Goal: Information Seeking & Learning: Learn about a topic

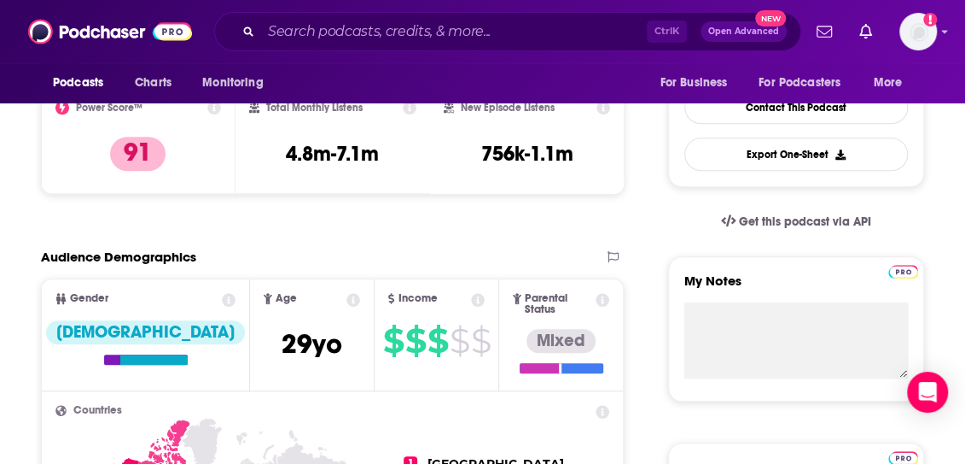
scroll to position [438, 0]
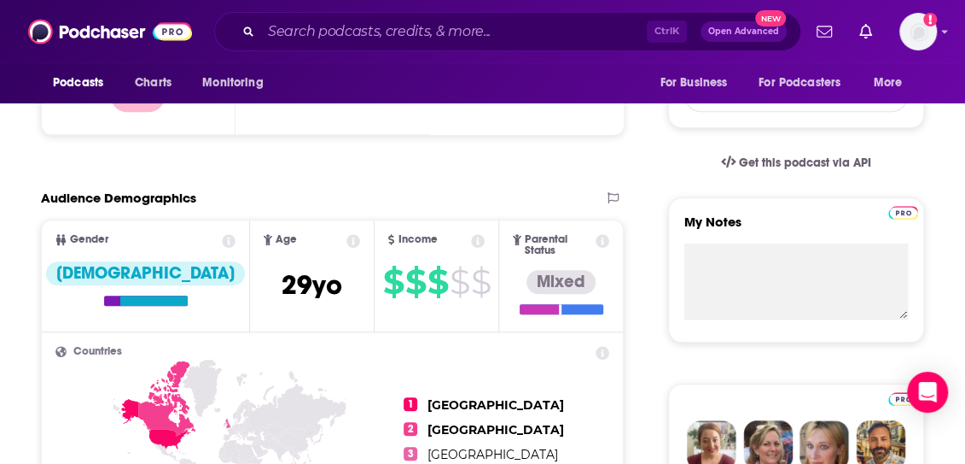
scroll to position [496, 0]
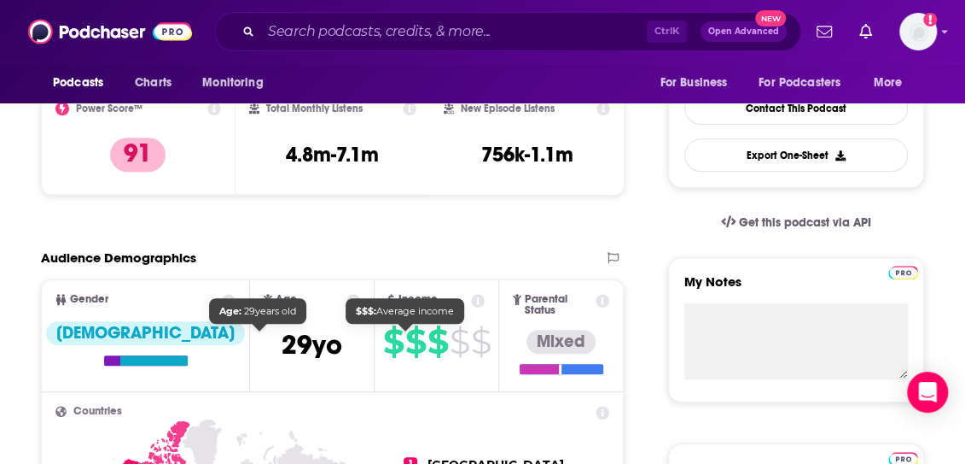
scroll to position [283, 0]
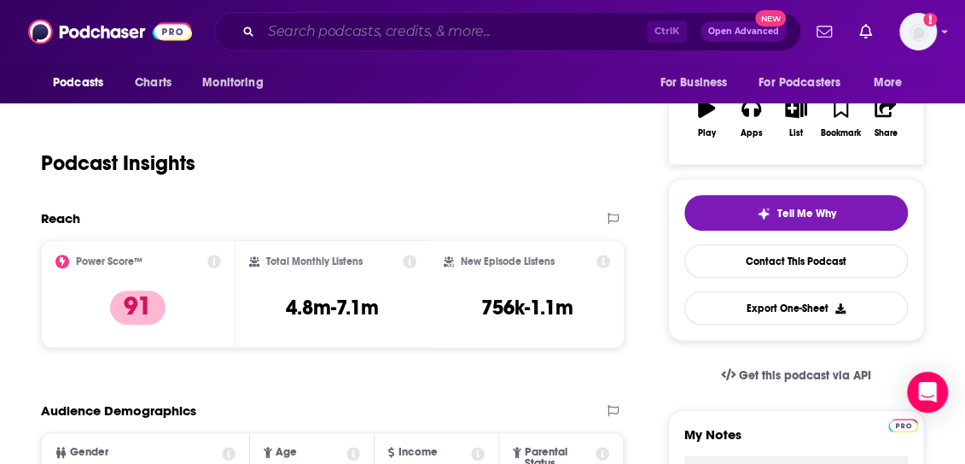
click at [355, 36] on input "Search podcasts, credits, & more..." at bounding box center [454, 31] width 386 height 27
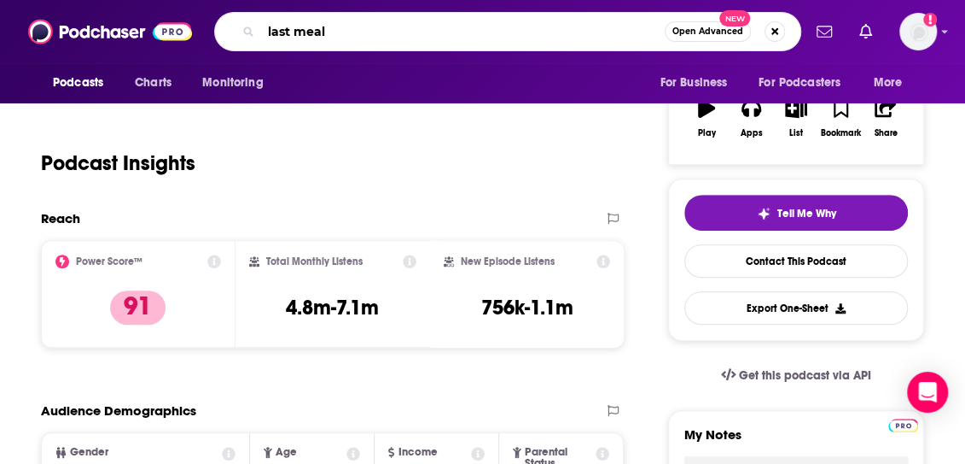
type input "last meals"
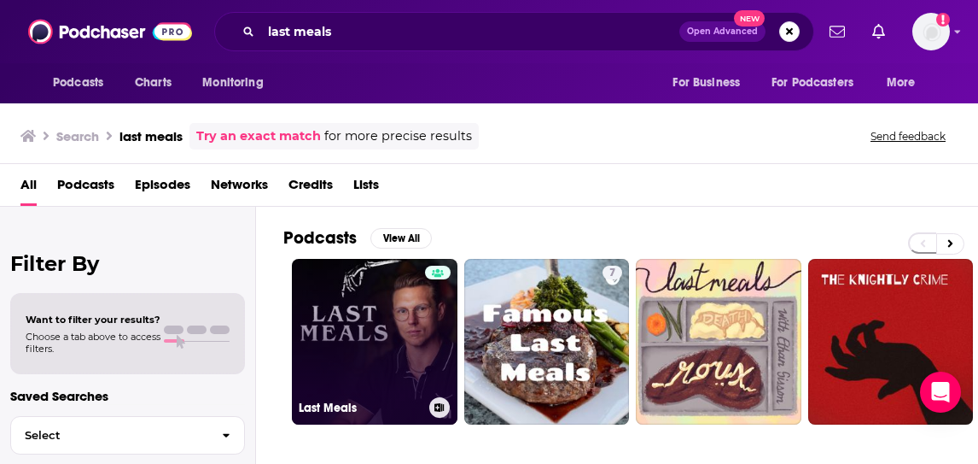
click at [352, 317] on link "Last Meals" at bounding box center [375, 342] width 166 height 166
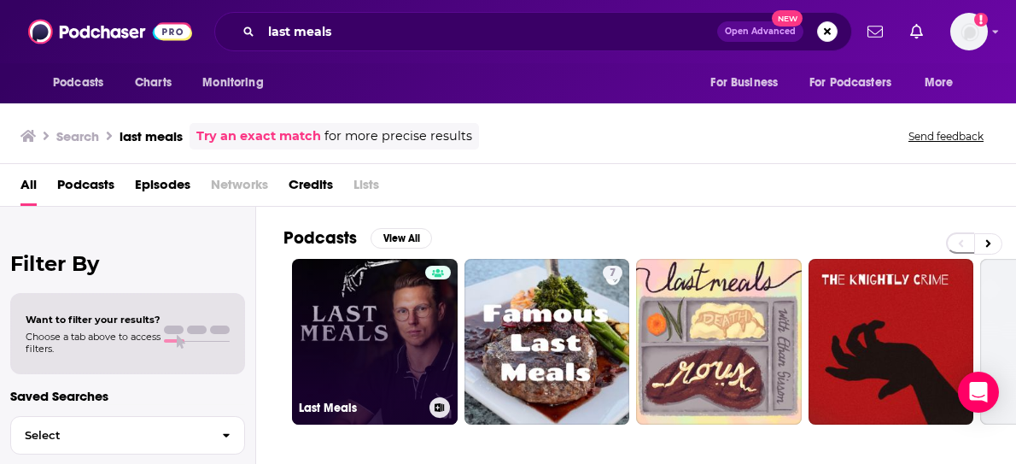
click at [411, 298] on link "Last Meals" at bounding box center [375, 342] width 166 height 166
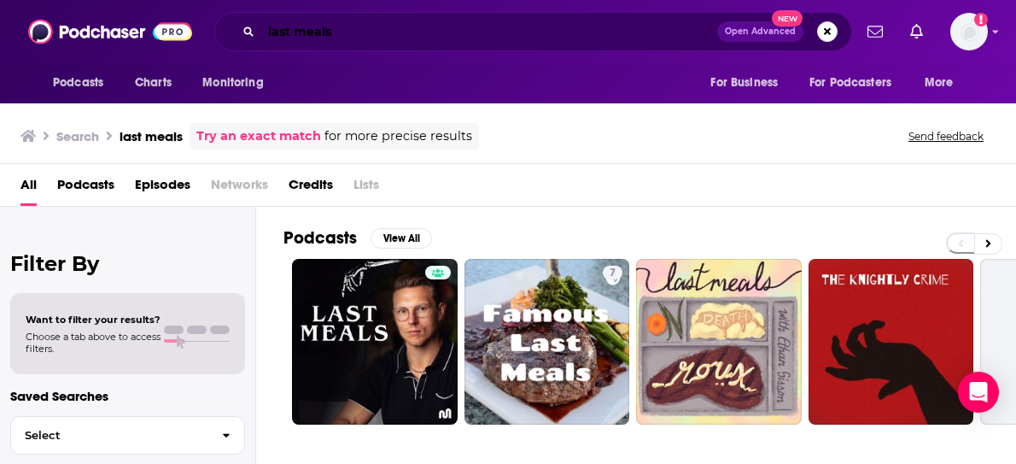
click at [386, 33] on input "last meals" at bounding box center [489, 31] width 456 height 27
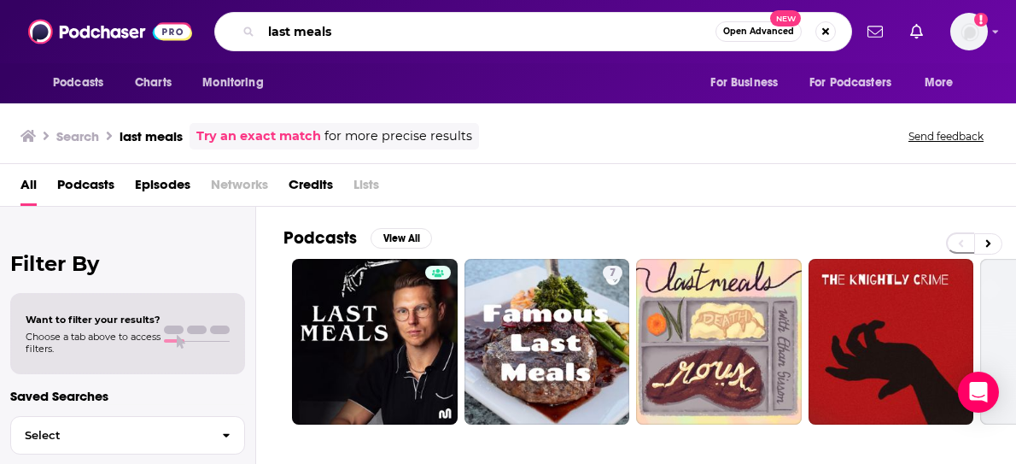
click at [386, 33] on input "last meals" at bounding box center [488, 31] width 454 height 27
click at [385, 37] on input "last meals" at bounding box center [488, 31] width 454 height 27
click at [376, 38] on input "last meals" at bounding box center [488, 31] width 454 height 27
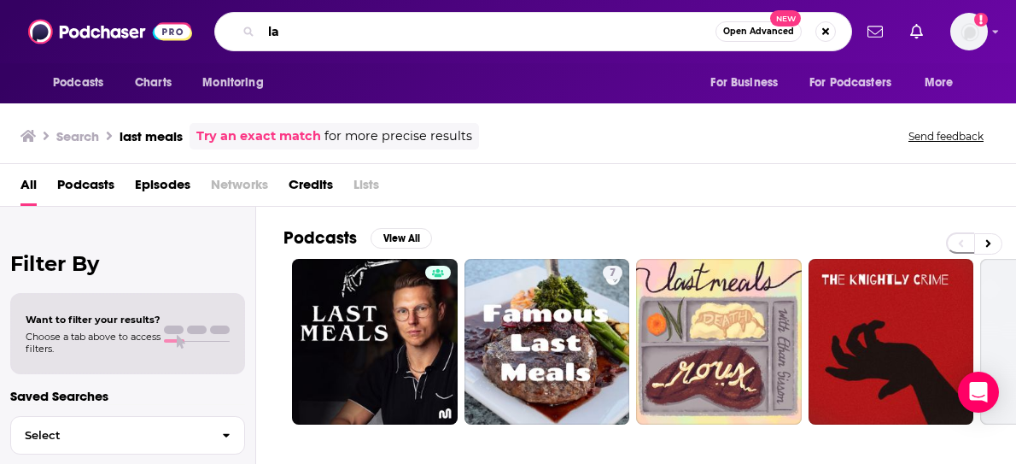
type input "l"
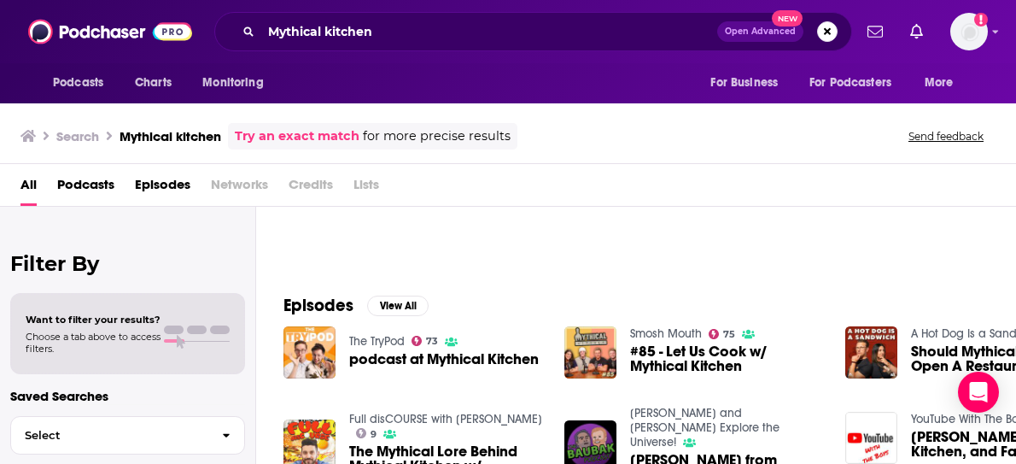
scroll to position [284, 0]
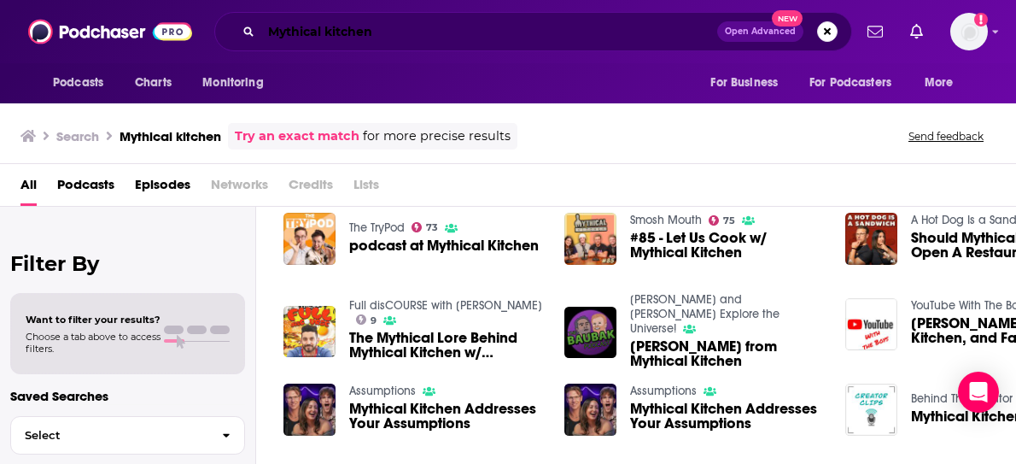
click at [331, 26] on input "Mythical kitchen" at bounding box center [489, 31] width 456 height 27
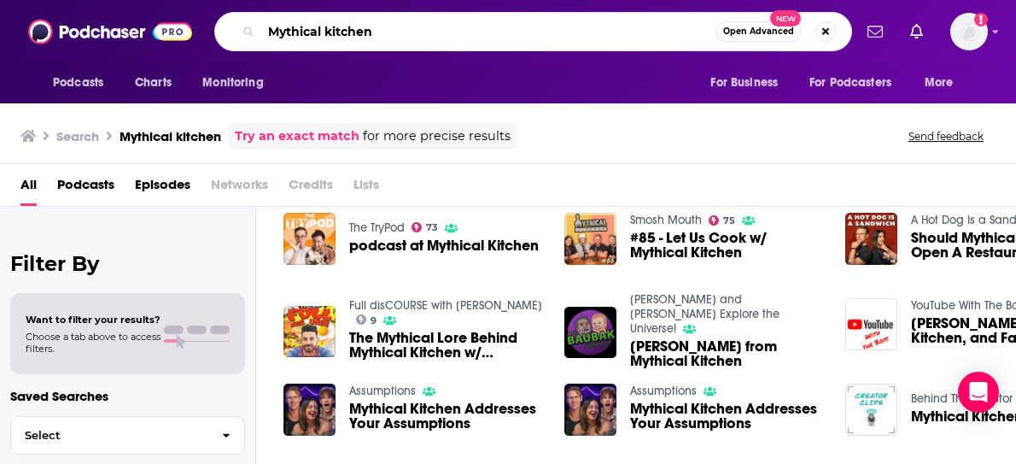
click at [331, 26] on input "Mythical kitchen" at bounding box center [488, 31] width 454 height 27
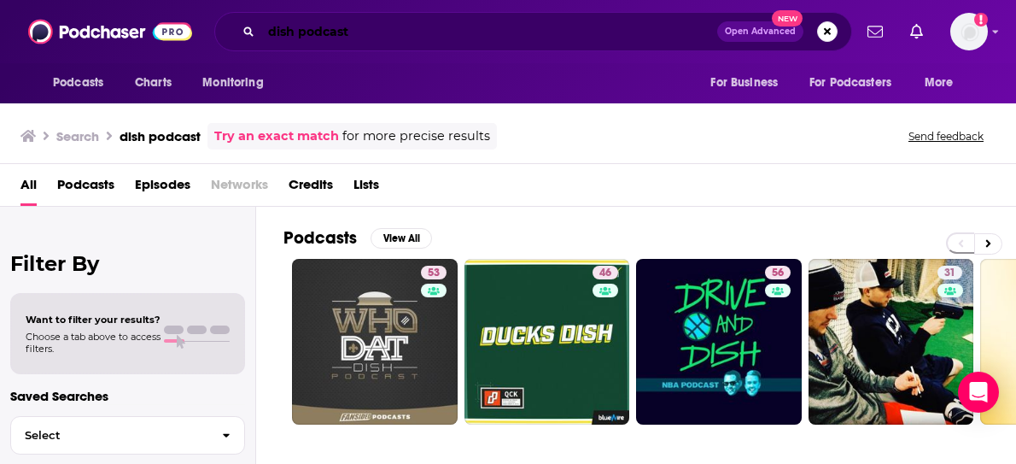
click at [318, 38] on input "dish podcast" at bounding box center [489, 31] width 456 height 27
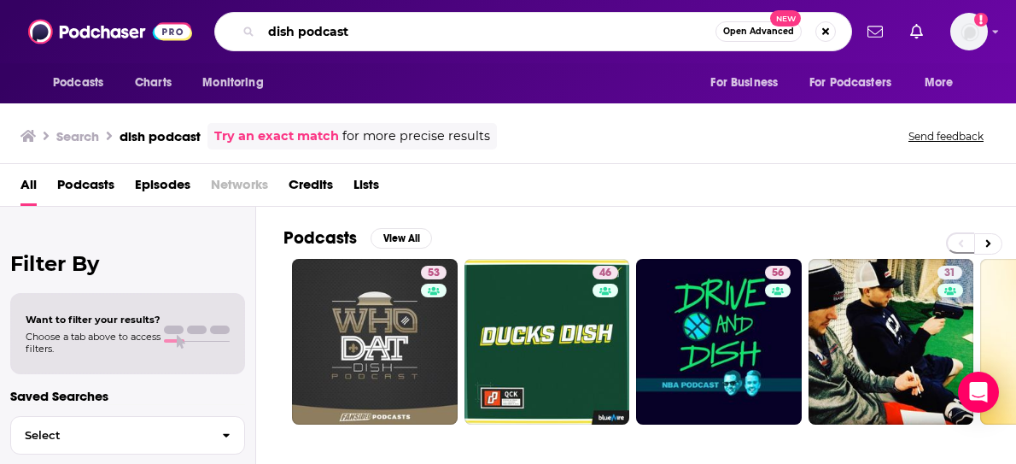
click at [318, 38] on input "dish podcast" at bounding box center [488, 31] width 454 height 27
type input "dish"
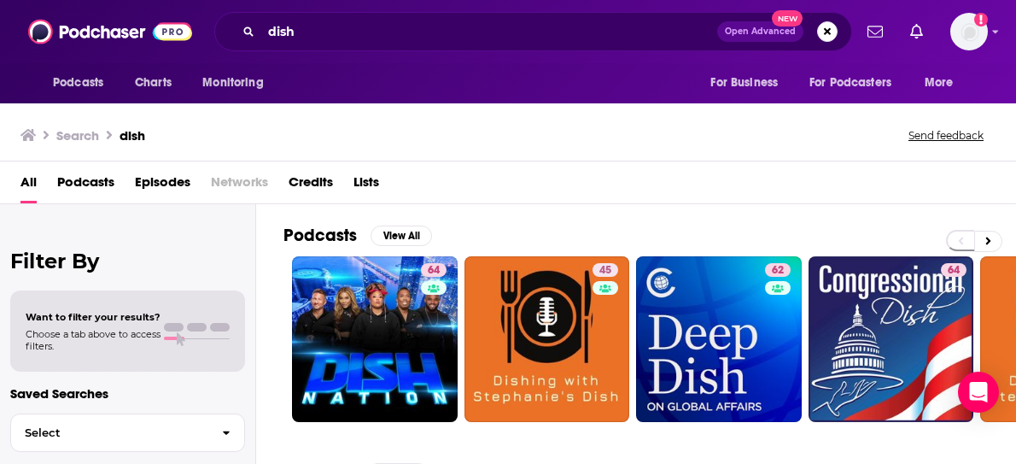
drag, startPoint x: 754, startPoint y: 451, endPoint x: 842, endPoint y: 453, distance: 88.0
click at [993, 241] on button at bounding box center [988, 240] width 28 height 21
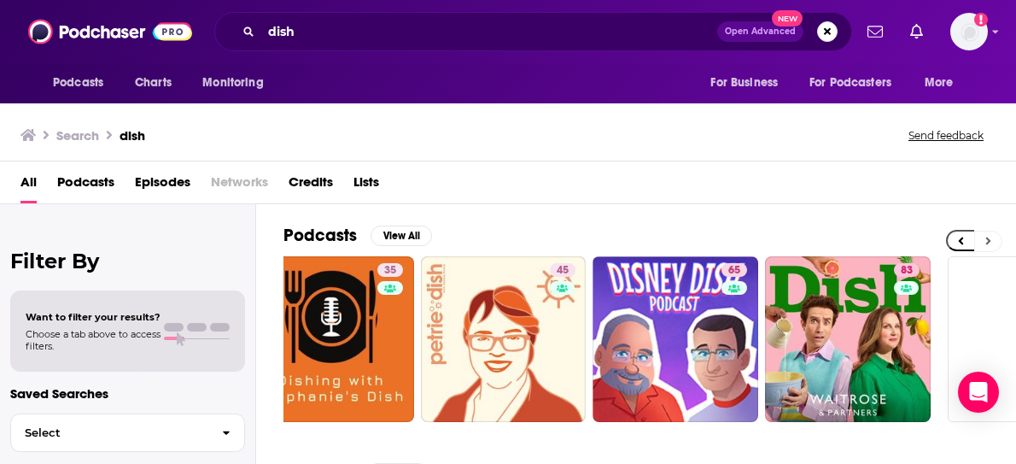
click at [993, 241] on button at bounding box center [988, 240] width 28 height 21
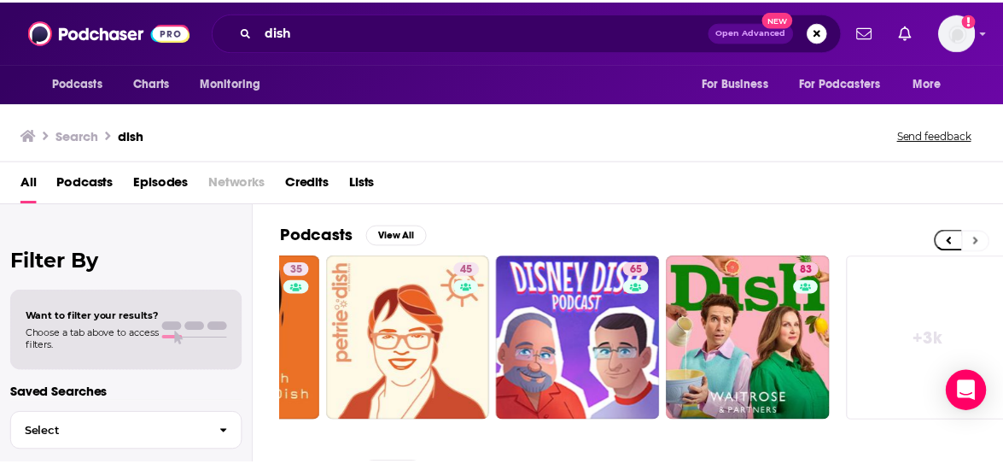
scroll to position [0, 835]
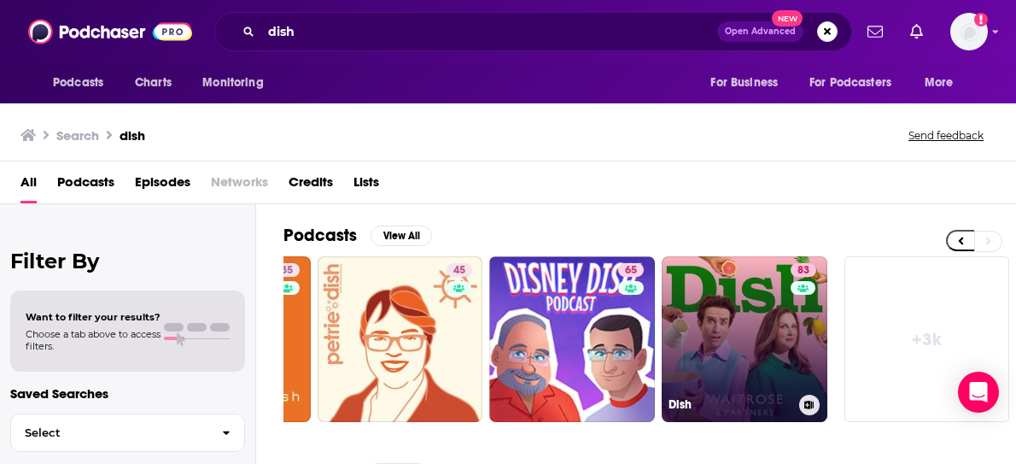
click at [733, 318] on link "83 Dish" at bounding box center [745, 339] width 166 height 166
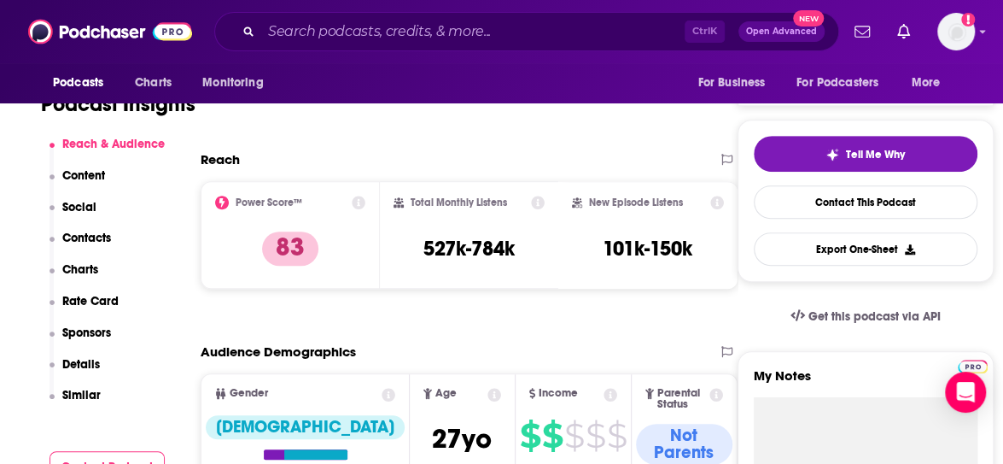
scroll to position [427, 0]
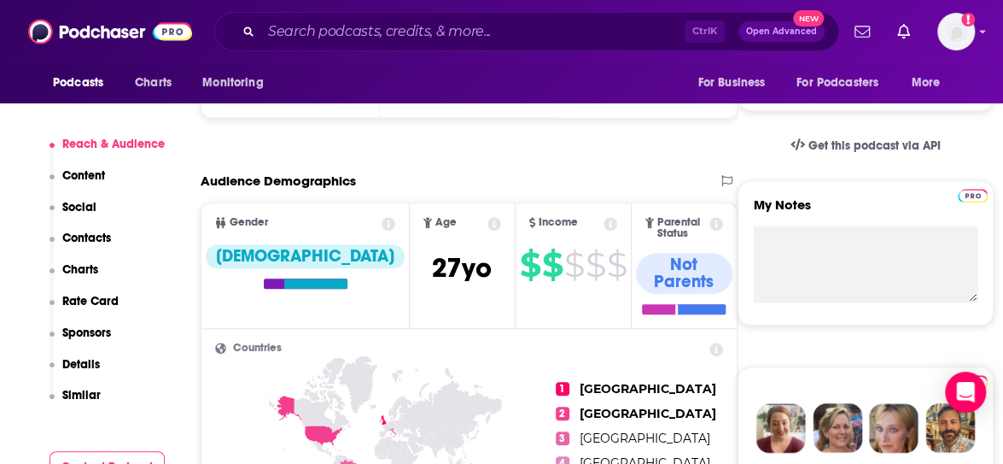
drag, startPoint x: 751, startPoint y: 158, endPoint x: 732, endPoint y: 166, distance: 21.4
click at [751, 158] on div "Get this podcast via API" at bounding box center [866, 146] width 256 height 42
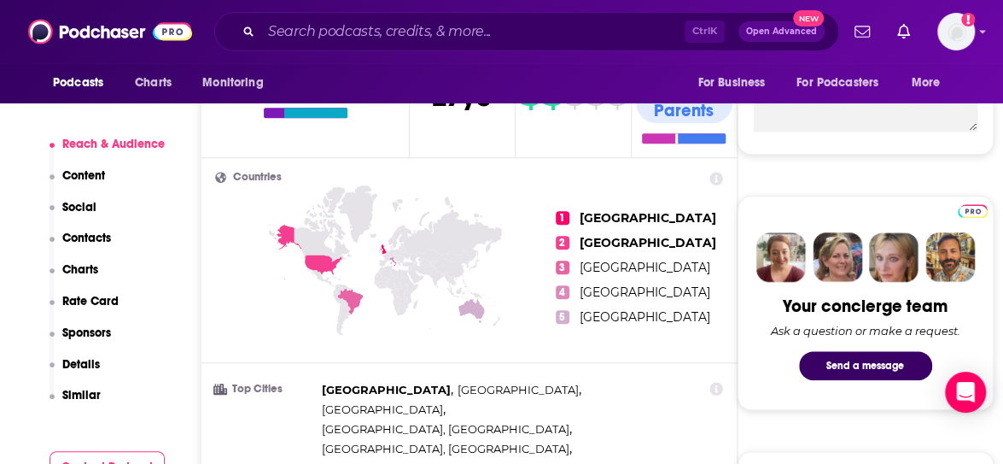
drag, startPoint x: 900, startPoint y: 177, endPoint x: 666, endPoint y: 224, distance: 238.6
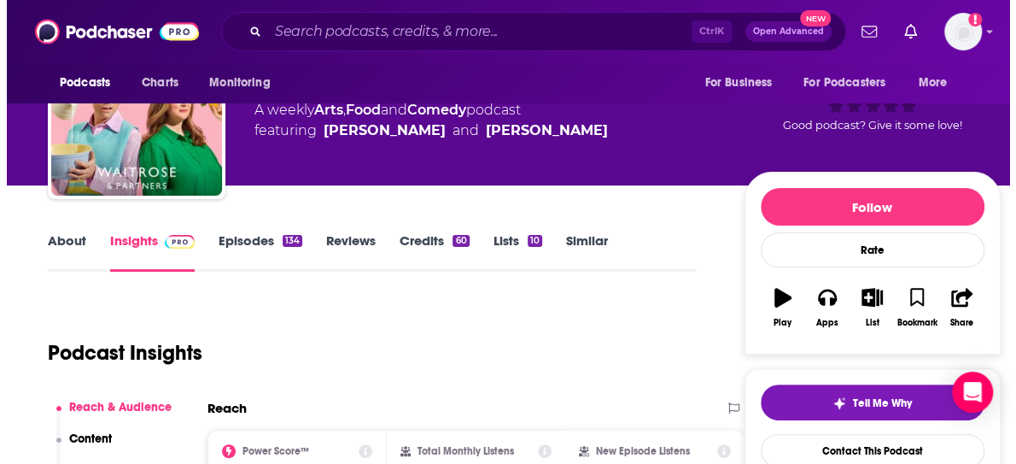
scroll to position [0, 0]
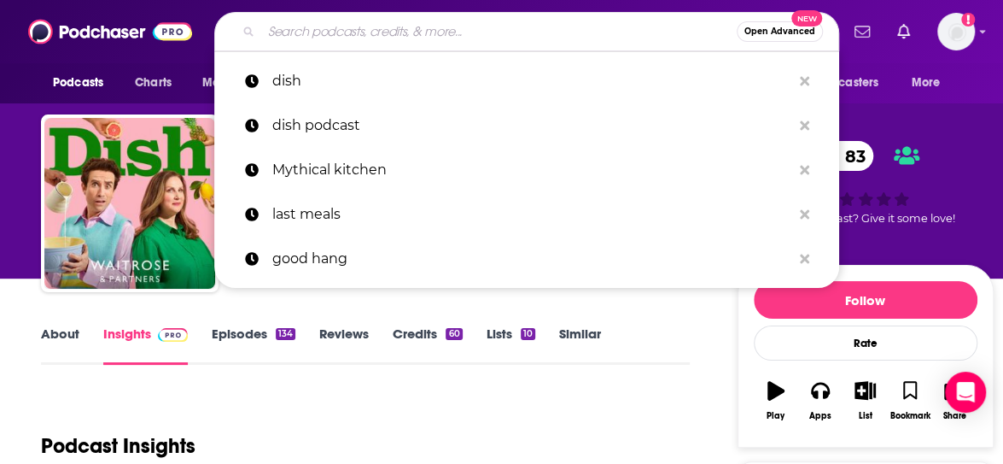
click at [340, 32] on input "Search podcasts, credits, & more..." at bounding box center [498, 31] width 475 height 27
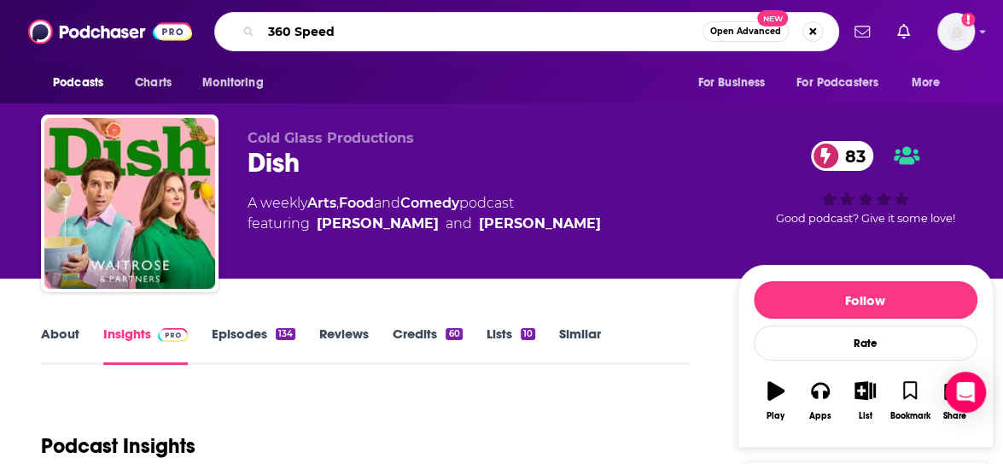
type input "360 Speedy"
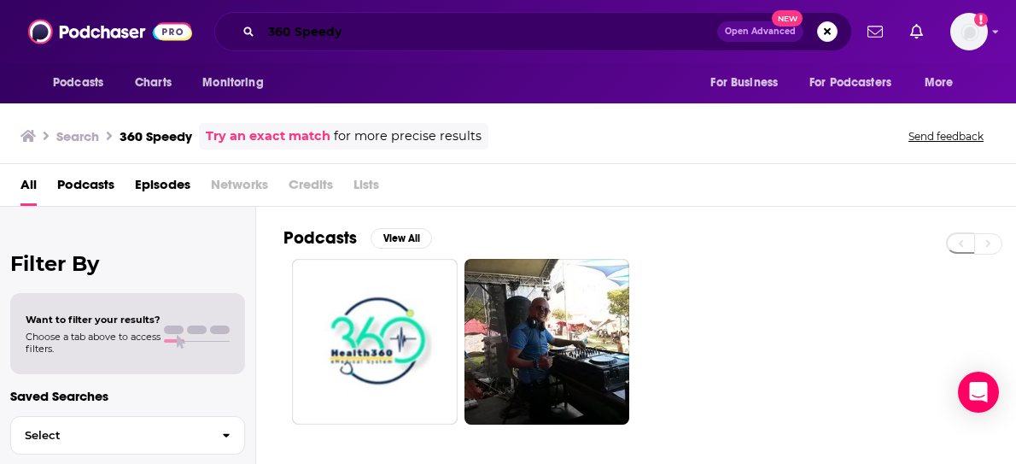
click at [294, 28] on input "360 Speedy" at bounding box center [489, 31] width 456 height 27
click at [353, 29] on input "360 with Speedy" at bounding box center [489, 31] width 456 height 27
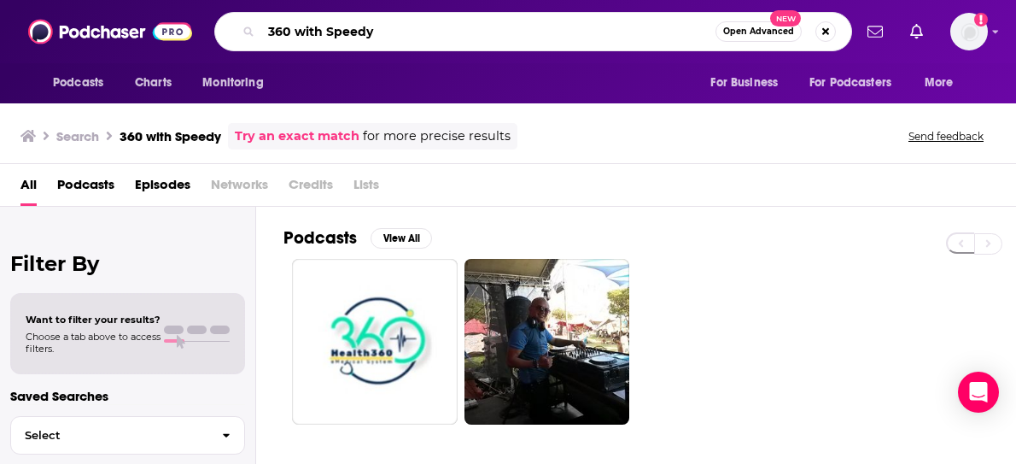
click at [353, 29] on input "360 with Speedy" at bounding box center [488, 31] width 454 height 27
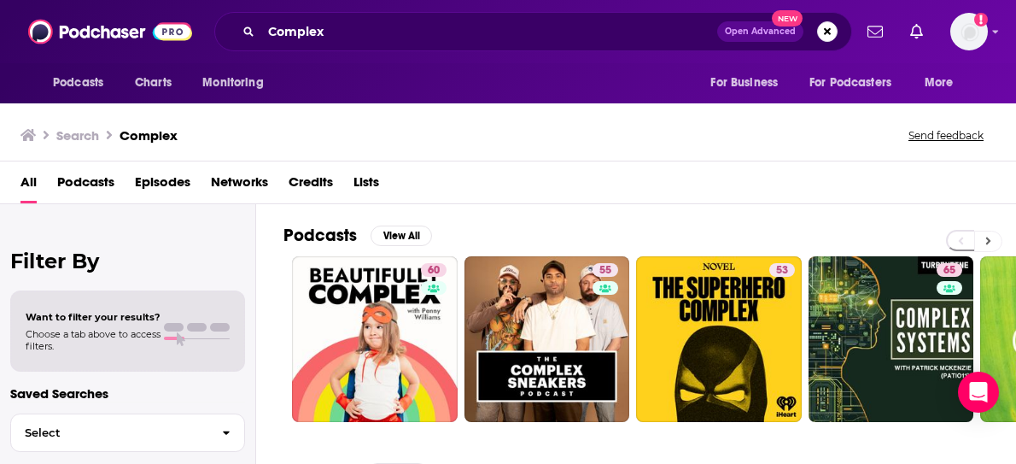
click at [996, 242] on button at bounding box center [988, 240] width 28 height 21
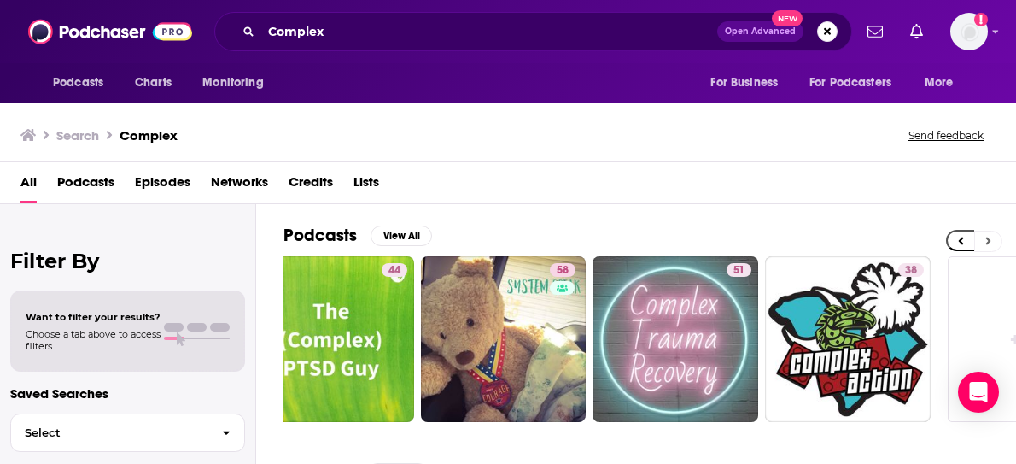
click at [996, 242] on button at bounding box center [988, 240] width 28 height 21
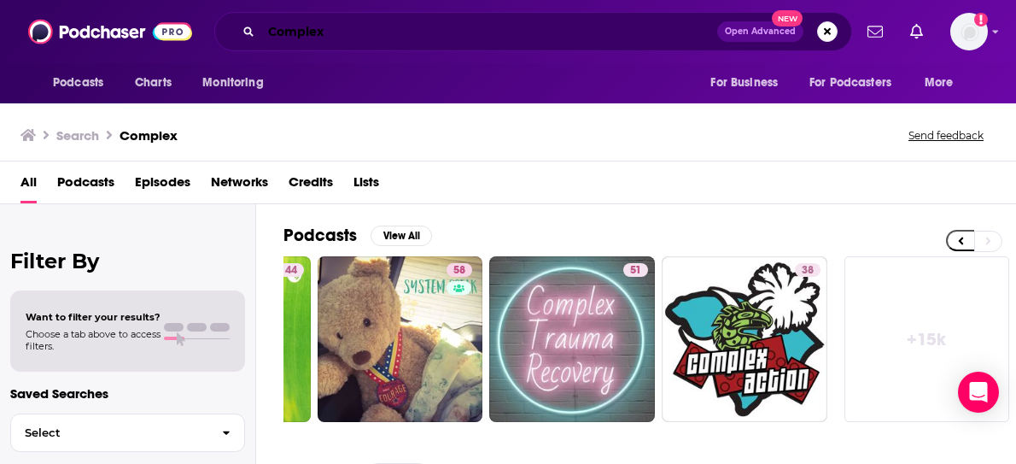
click at [345, 30] on input "Complex" at bounding box center [489, 31] width 456 height 27
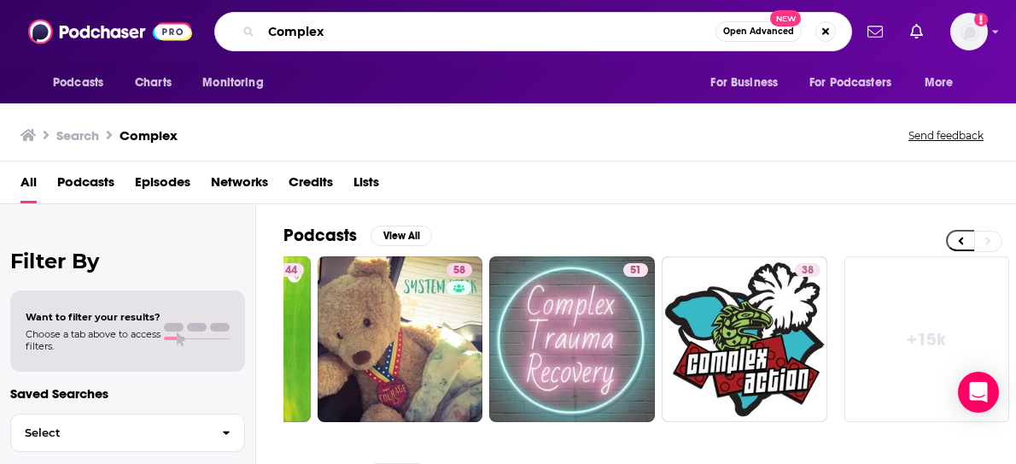
click at [345, 30] on input "Complex" at bounding box center [488, 31] width 454 height 27
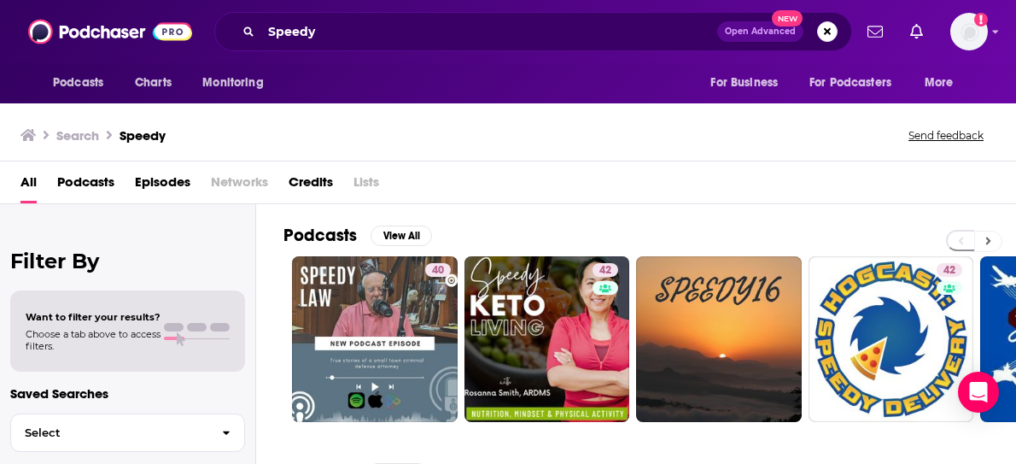
click at [991, 236] on button at bounding box center [988, 240] width 28 height 21
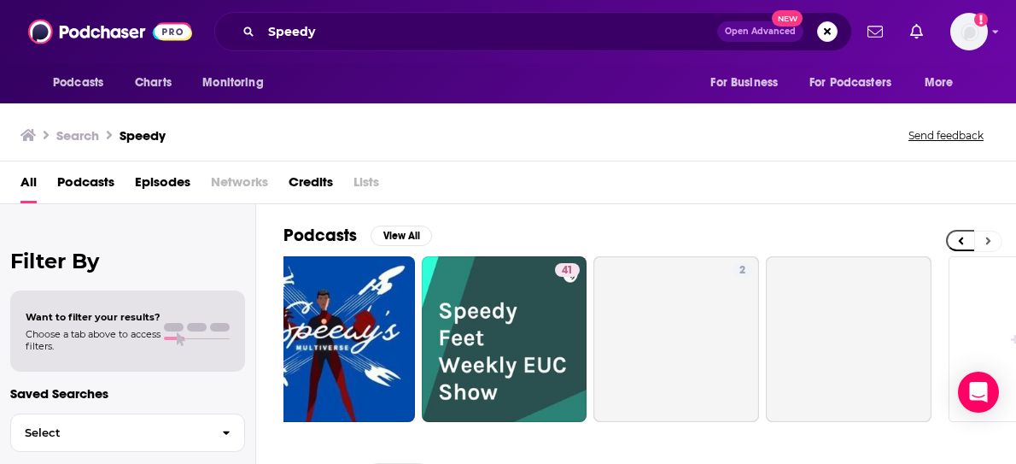
scroll to position [0, 732]
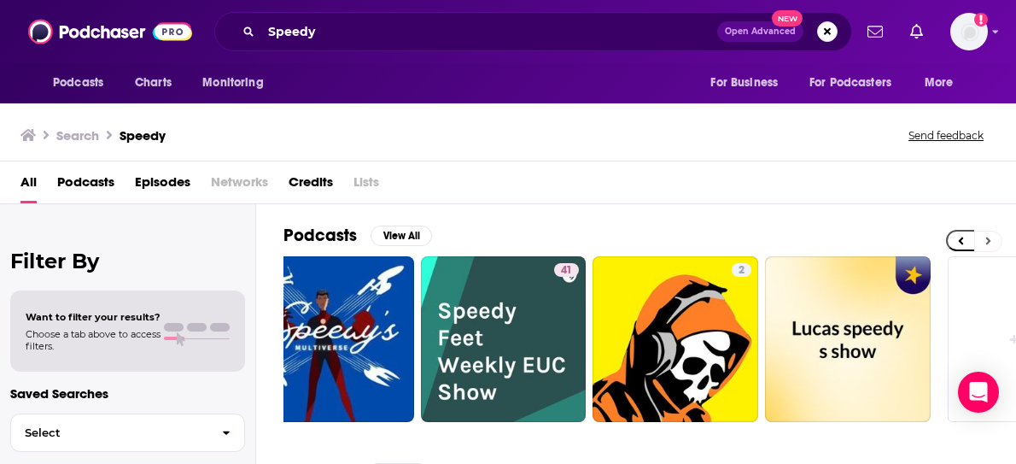
click at [991, 236] on button at bounding box center [988, 240] width 28 height 21
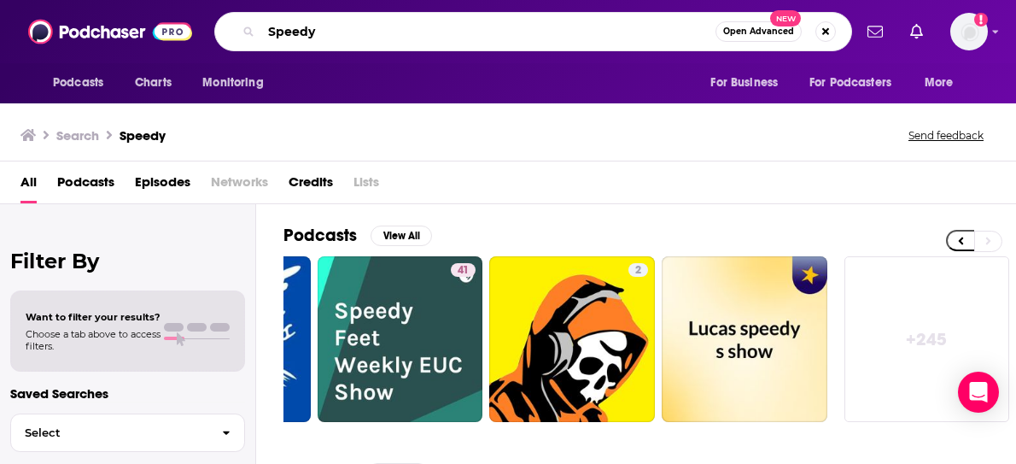
click at [536, 26] on input "Speedy" at bounding box center [488, 31] width 454 height 27
type input "360 with speedy"
